Goal: Navigation & Orientation: Find specific page/section

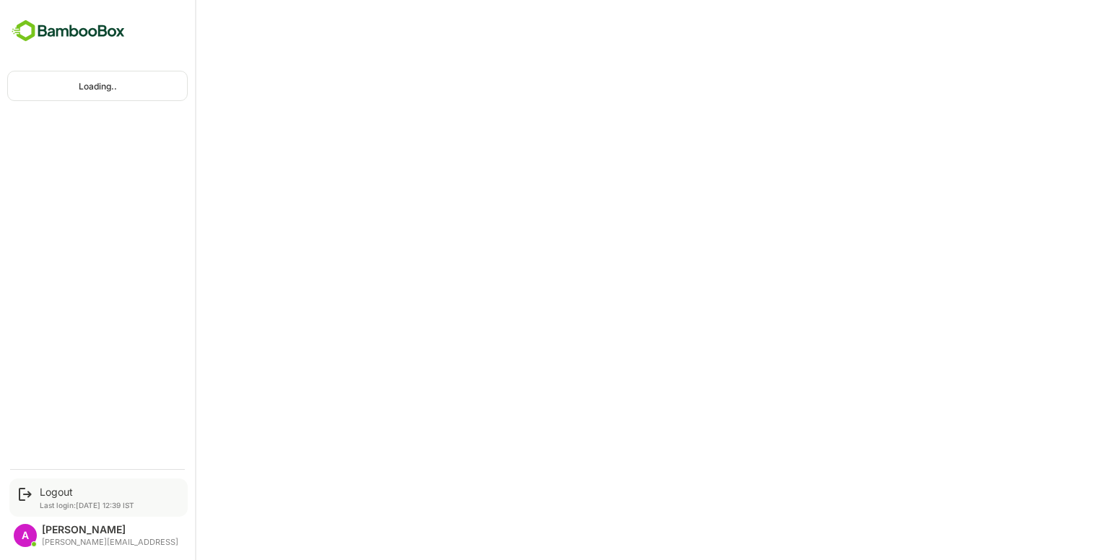
click at [58, 481] on div "Logout Last login: [DATE] 12:39 IST" at bounding box center [98, 498] width 178 height 38
click at [64, 489] on div "Logout" at bounding box center [87, 492] width 95 height 12
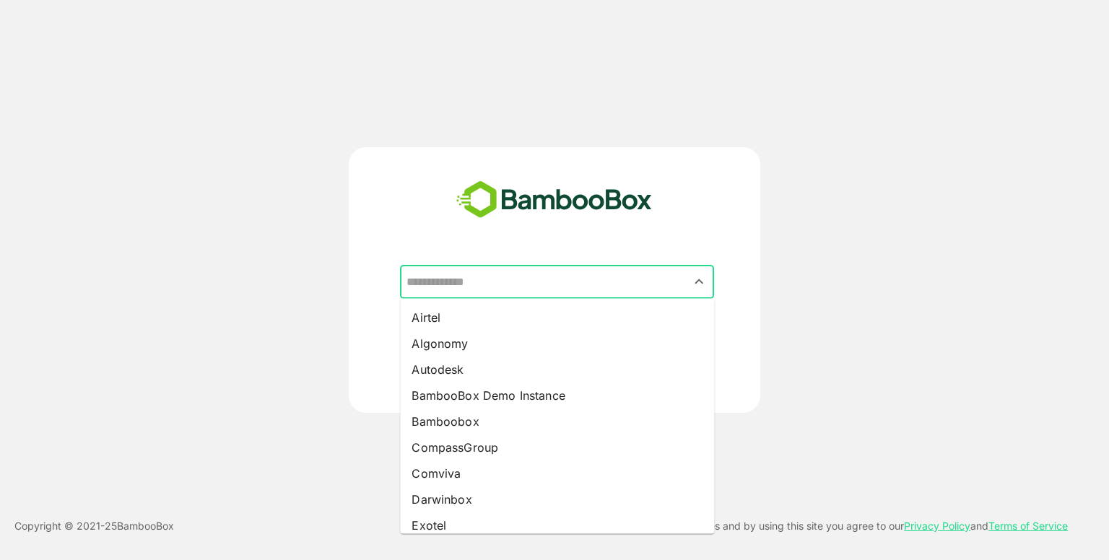
click at [487, 288] on input "text" at bounding box center [557, 282] width 308 height 27
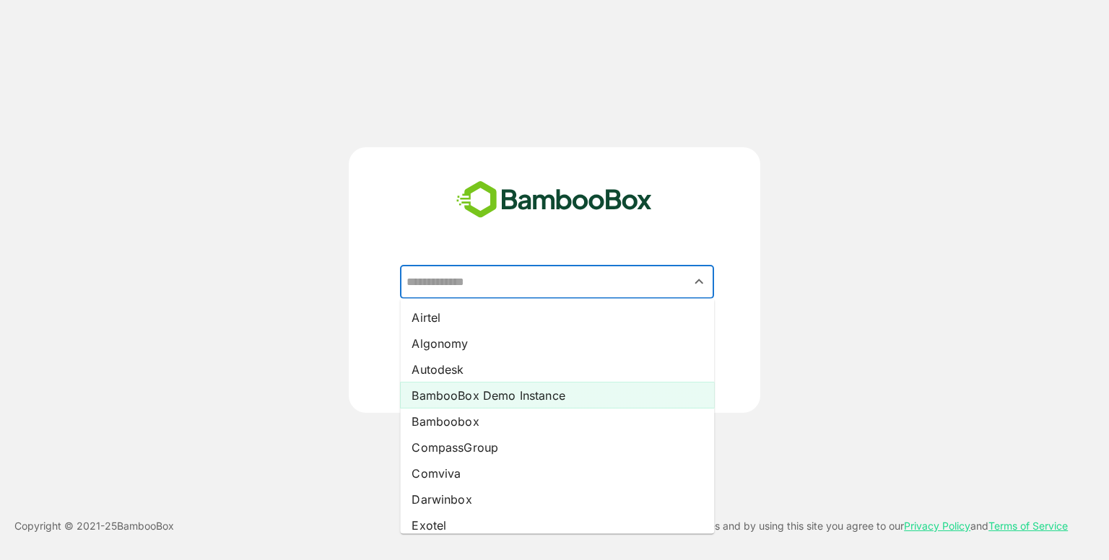
click at [520, 396] on li "BambooBox Demo Instance" at bounding box center [557, 396] width 314 height 26
type input "**********"
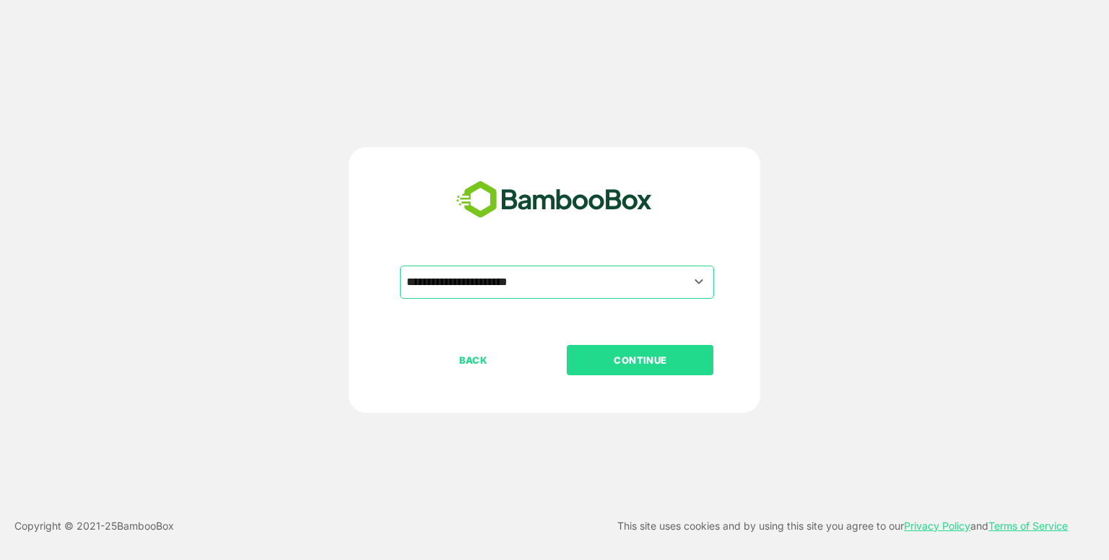
click at [650, 352] on p "CONTINUE" at bounding box center [640, 360] width 144 height 16
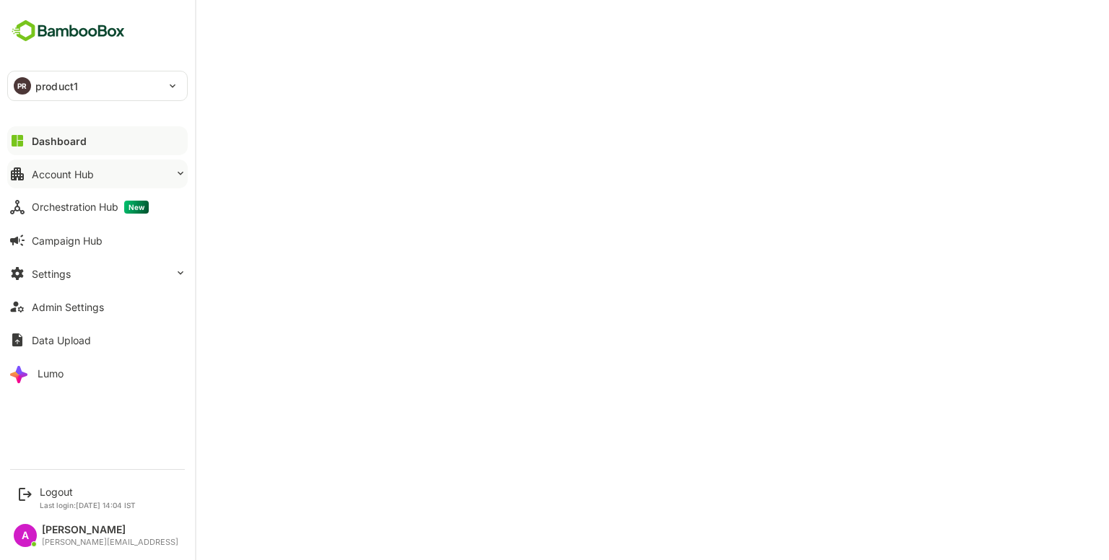
click at [74, 178] on div "Account Hub" at bounding box center [63, 174] width 62 height 12
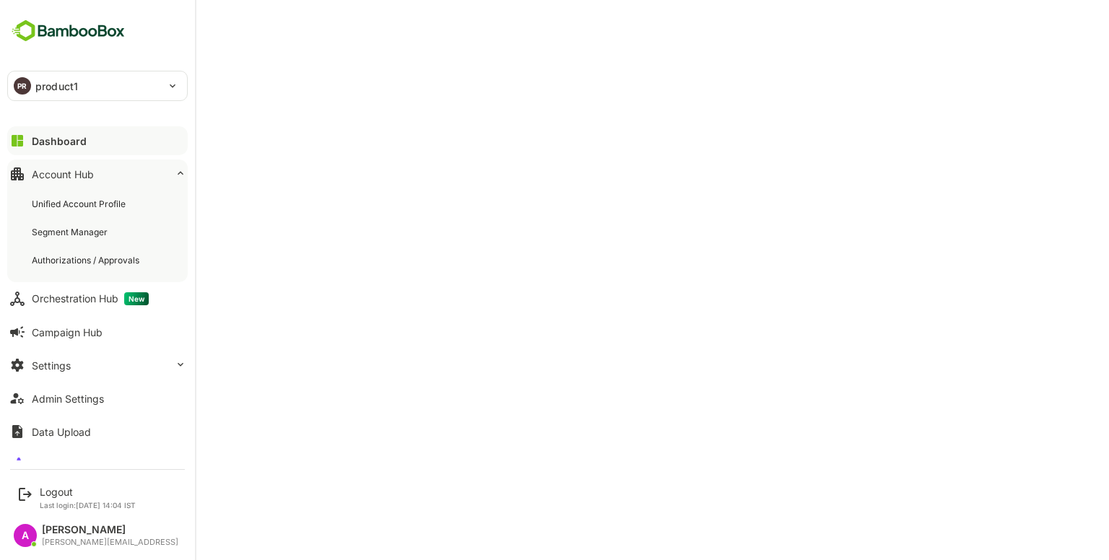
click at [74, 178] on div "Account Hub" at bounding box center [63, 174] width 62 height 12
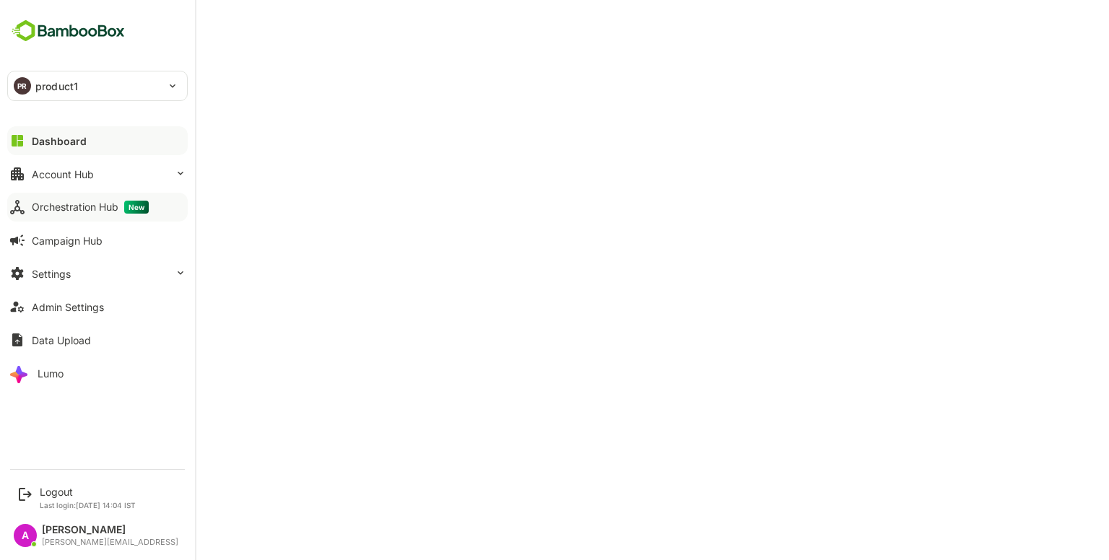
click at [84, 201] on div "Orchestration Hub New" at bounding box center [90, 207] width 117 height 13
drag, startPoint x: 61, startPoint y: 173, endPoint x: 87, endPoint y: 203, distance: 39.4
click at [87, 203] on div "Dashboard Account Hub Orchestration Hub New Campaign Hub Settings Admin Setting…" at bounding box center [97, 257] width 195 height 266
click at [66, 176] on div "Account Hub" at bounding box center [63, 174] width 62 height 12
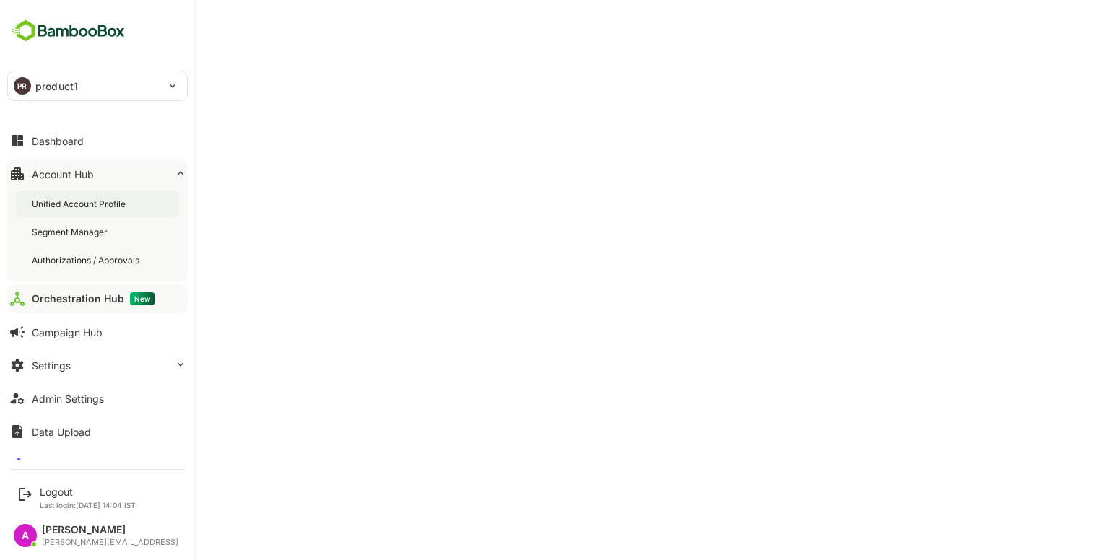
click at [92, 207] on div "Unified Account Profile" at bounding box center [80, 204] width 97 height 12
click at [81, 438] on button "Data Upload" at bounding box center [97, 431] width 180 height 29
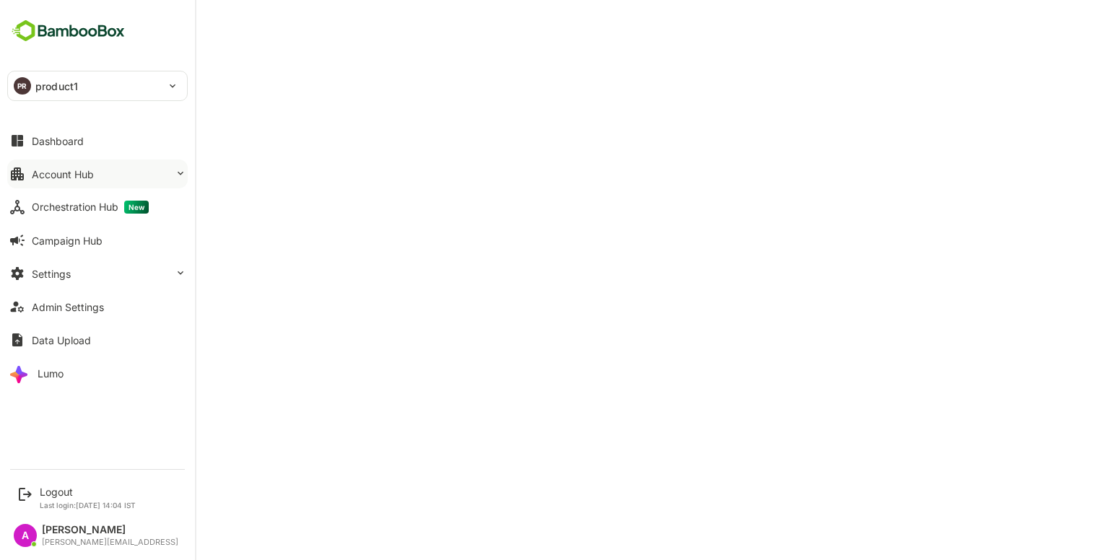
click at [87, 177] on div "Account Hub" at bounding box center [63, 174] width 62 height 12
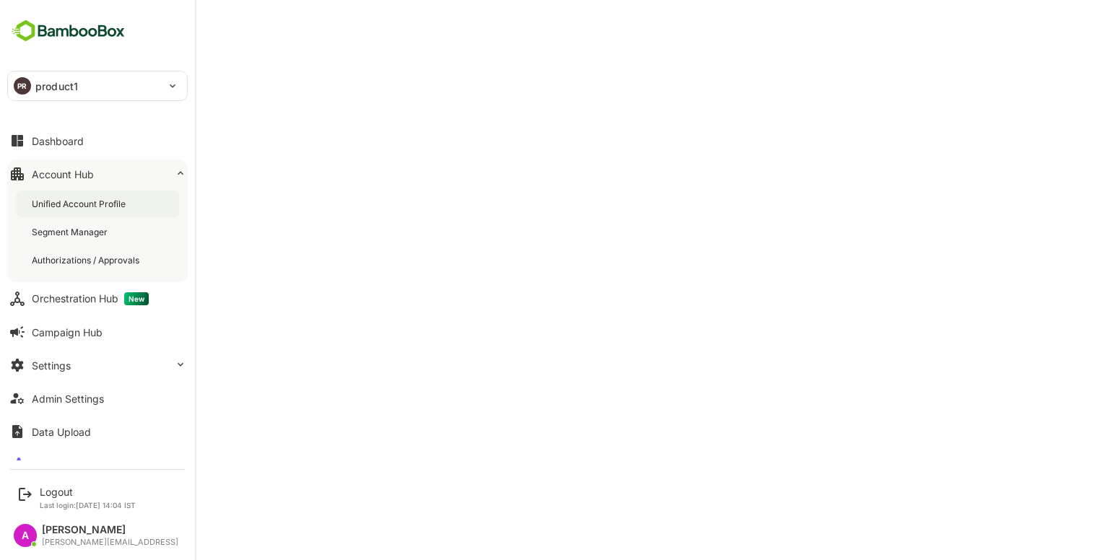
click at [111, 207] on div "Unified Account Profile" at bounding box center [80, 204] width 97 height 12
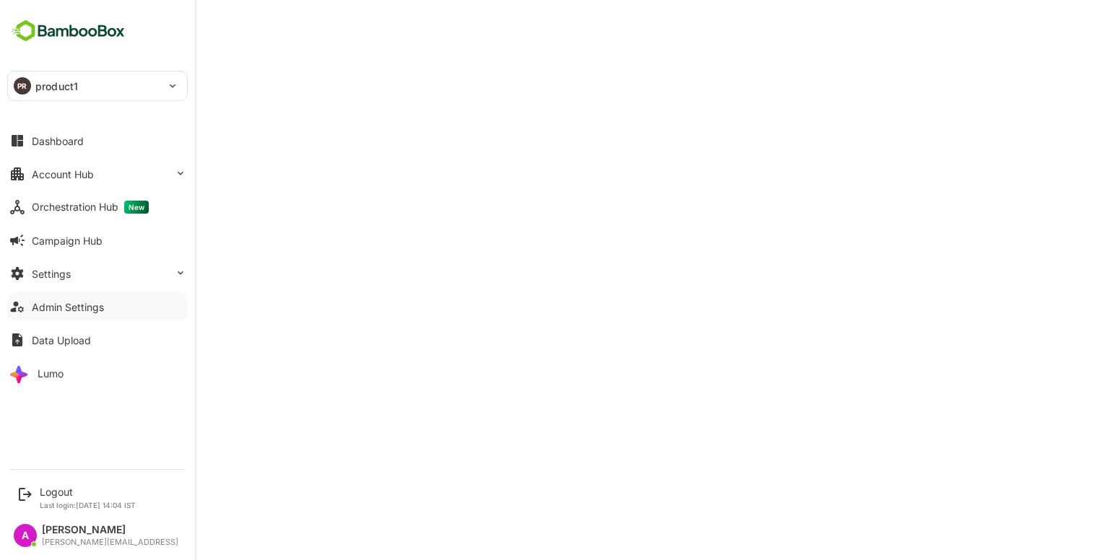
click at [87, 304] on div "Admin Settings" at bounding box center [68, 307] width 72 height 12
click at [68, 174] on div "Account Hub" at bounding box center [63, 174] width 62 height 12
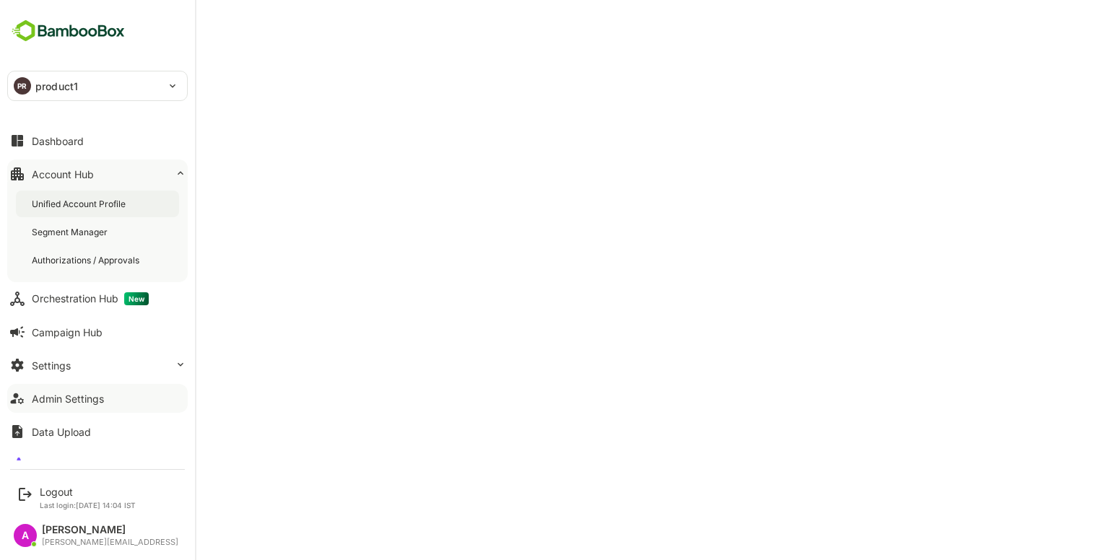
click at [81, 198] on div "Unified Account Profile" at bounding box center [80, 204] width 97 height 12
